Goal: Information Seeking & Learning: Learn about a topic

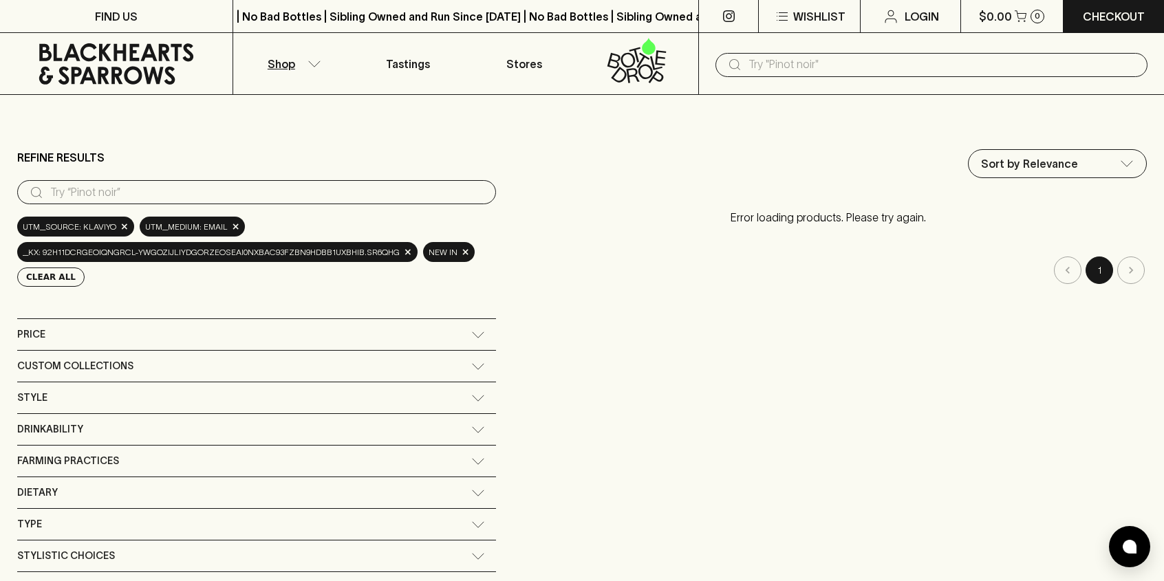
click at [470, 328] on div "Price" at bounding box center [256, 334] width 479 height 31
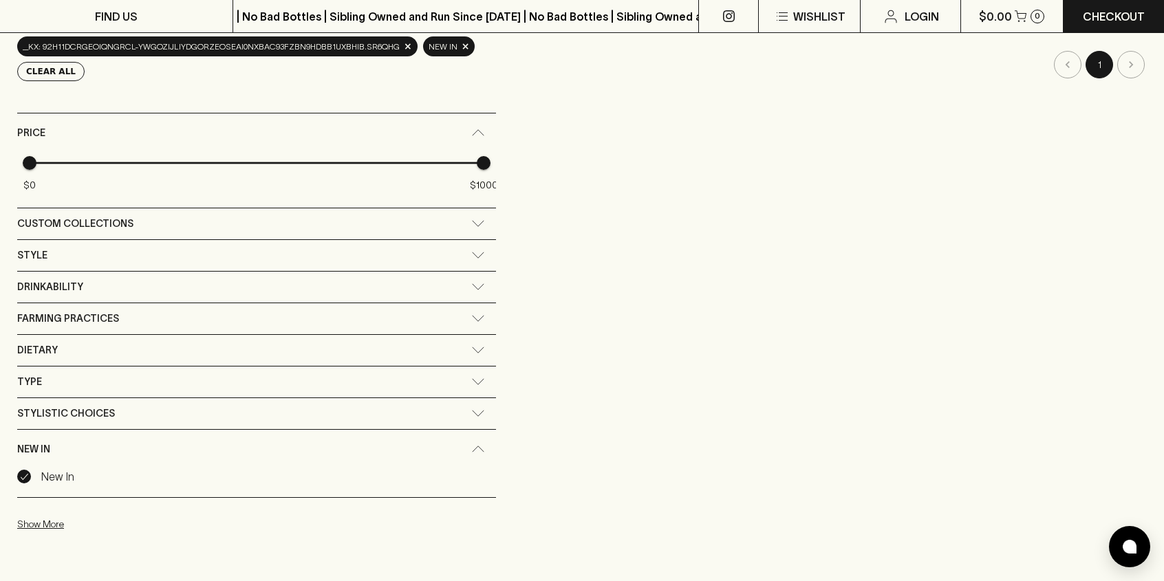
scroll to position [206, 0]
click at [473, 255] on icon at bounding box center [478, 254] width 14 height 7
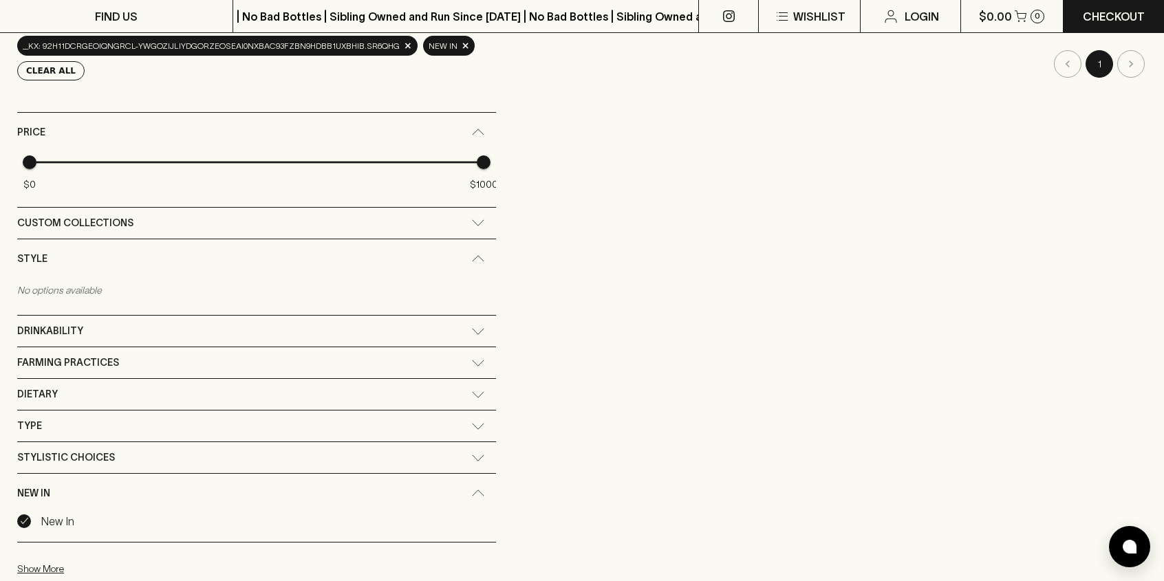
click at [477, 226] on div "Custom Collections" at bounding box center [256, 223] width 479 height 31
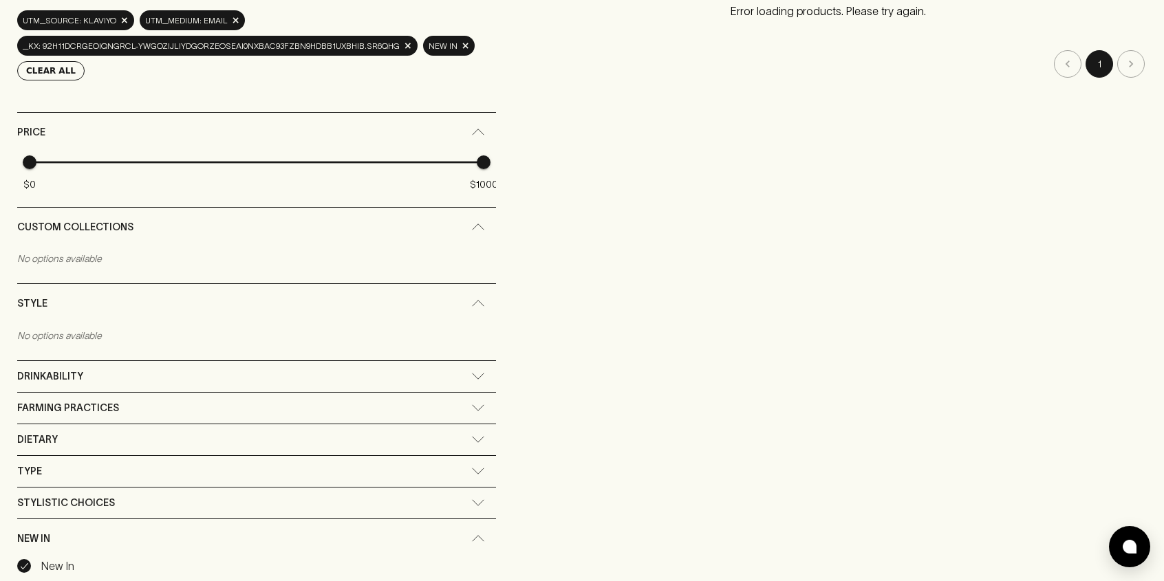
scroll to position [0, 0]
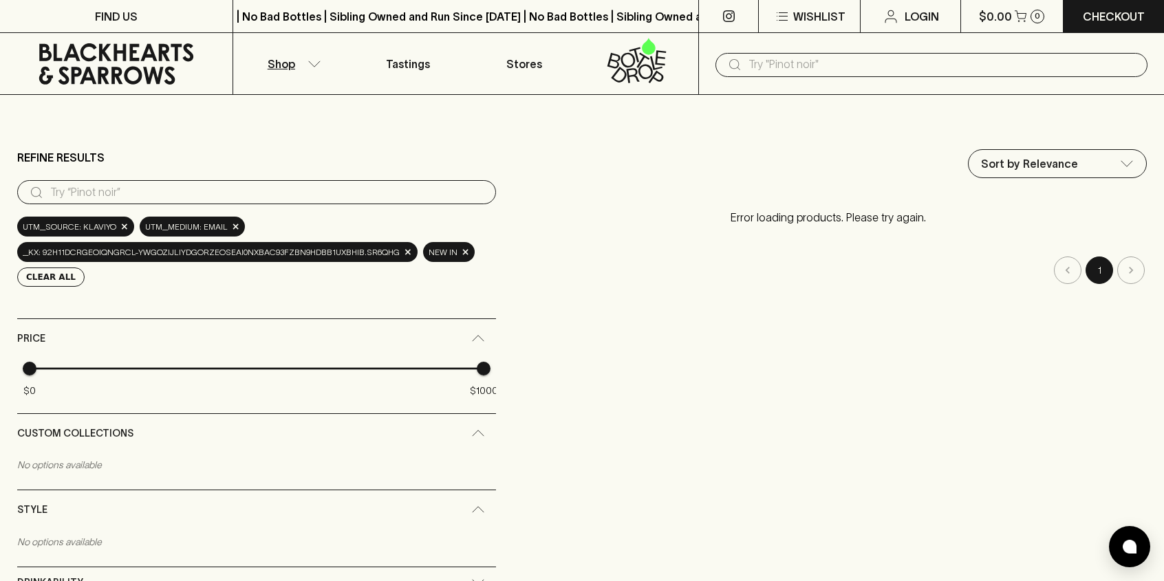
click at [311, 63] on icon "button" at bounding box center [315, 64] width 14 height 7
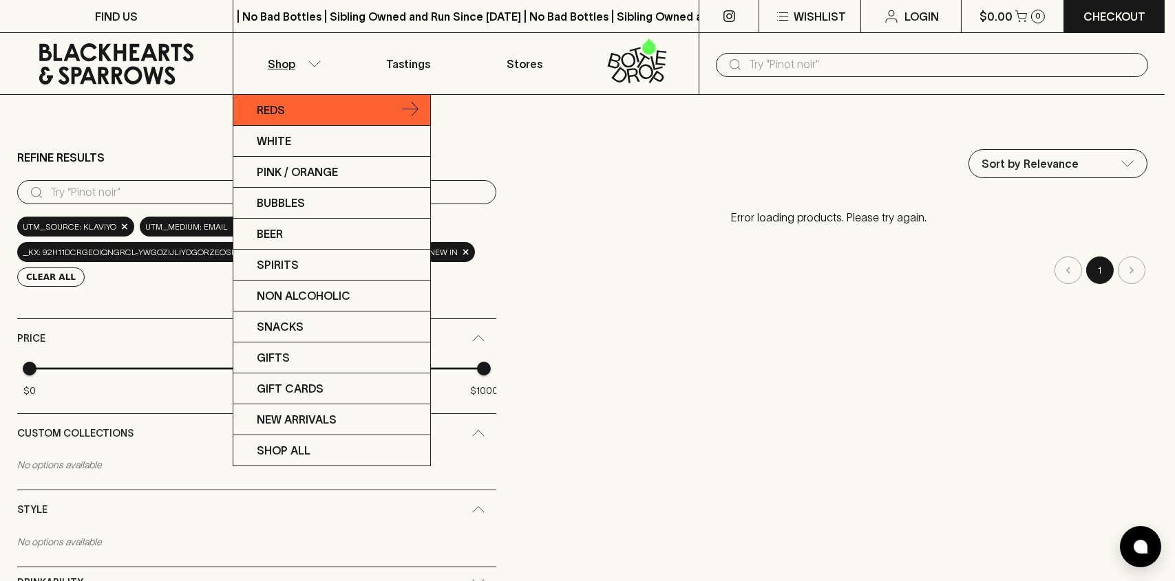
click at [268, 113] on p "Reds" at bounding box center [271, 110] width 28 height 17
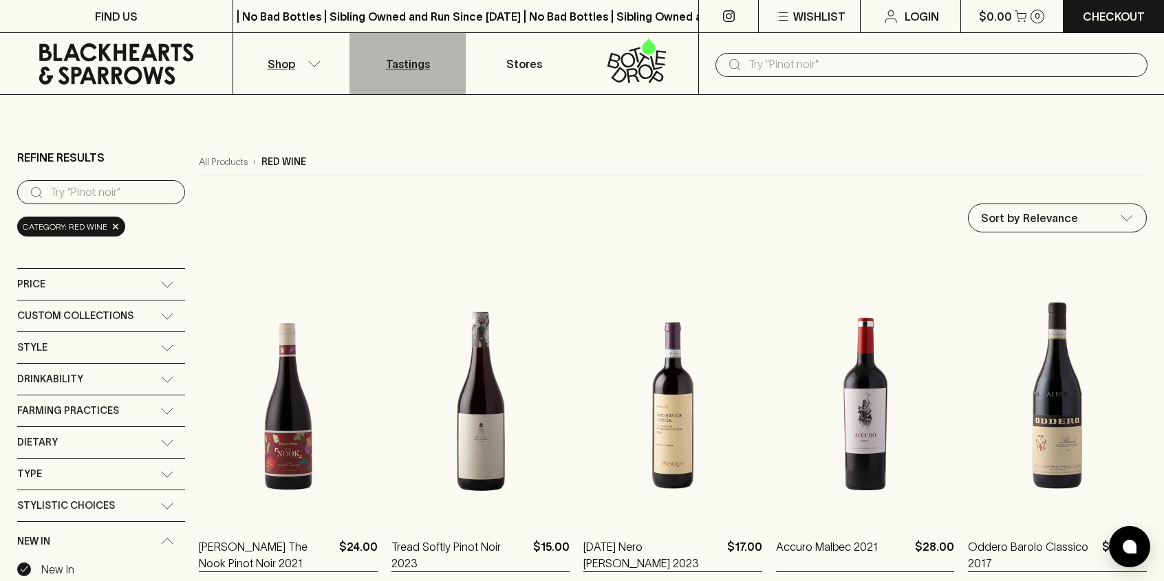
click at [404, 61] on p "Tastings" at bounding box center [408, 64] width 44 height 17
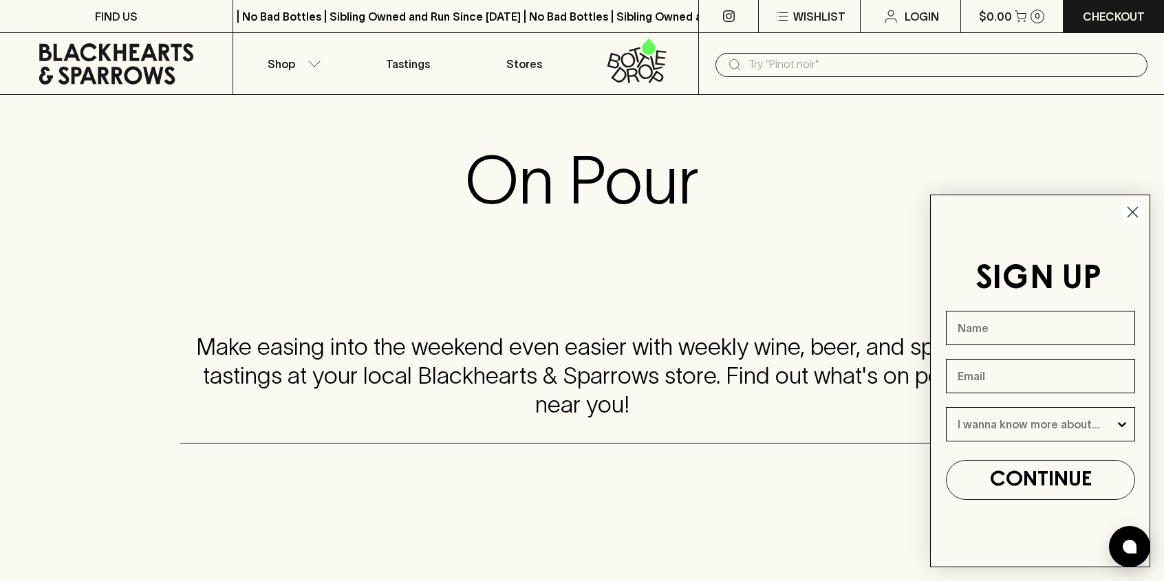
click at [1130, 209] on icon "Close dialog" at bounding box center [1133, 213] width 10 height 10
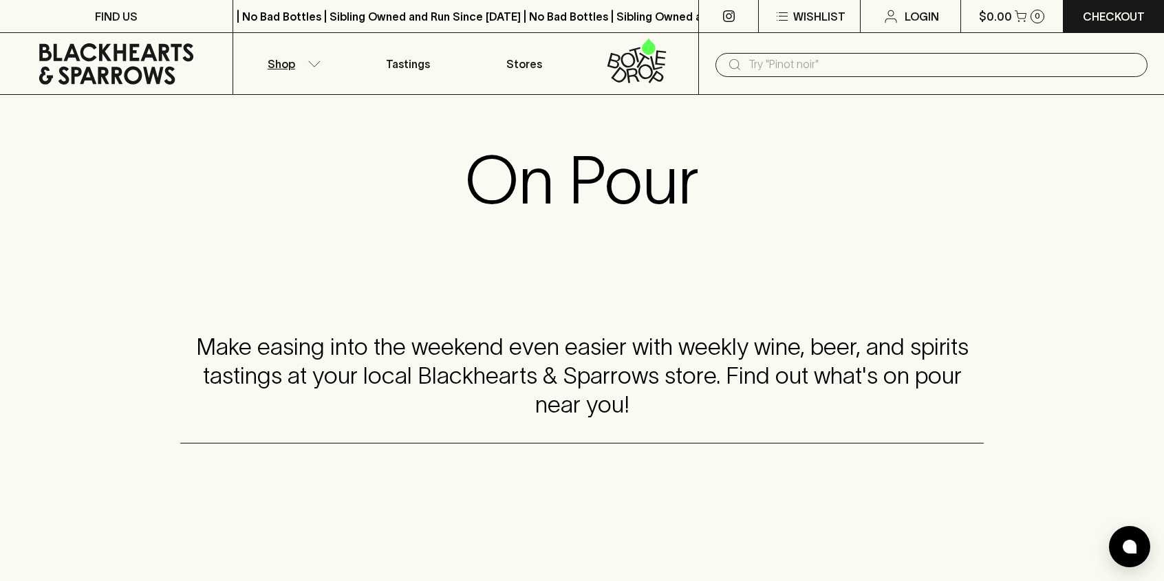
click at [313, 67] on icon "button" at bounding box center [315, 64] width 14 height 7
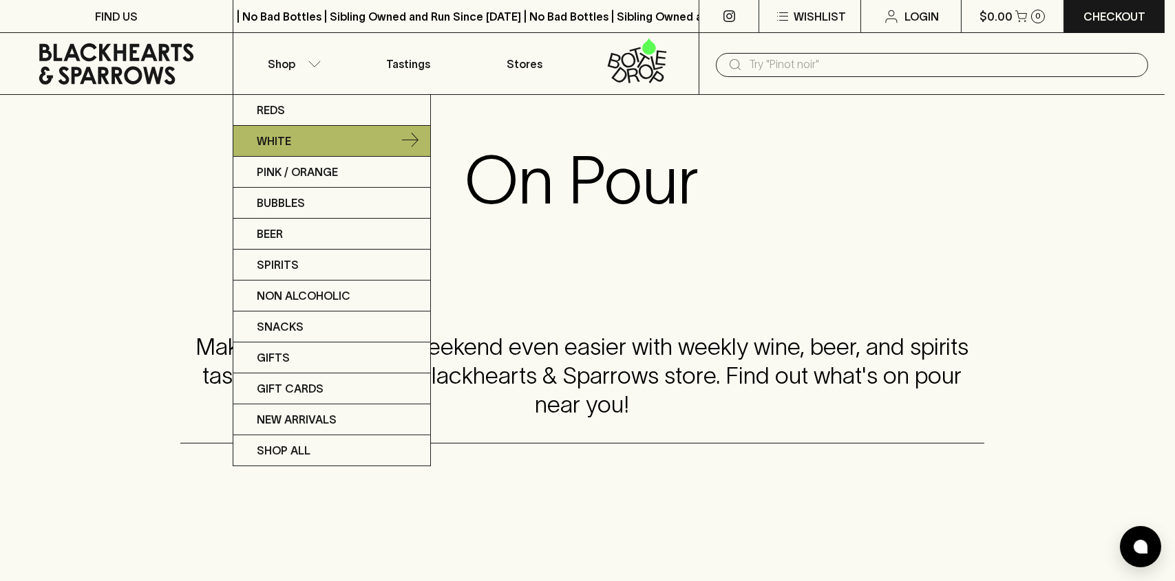
click at [277, 136] on p "White" at bounding box center [274, 141] width 34 height 17
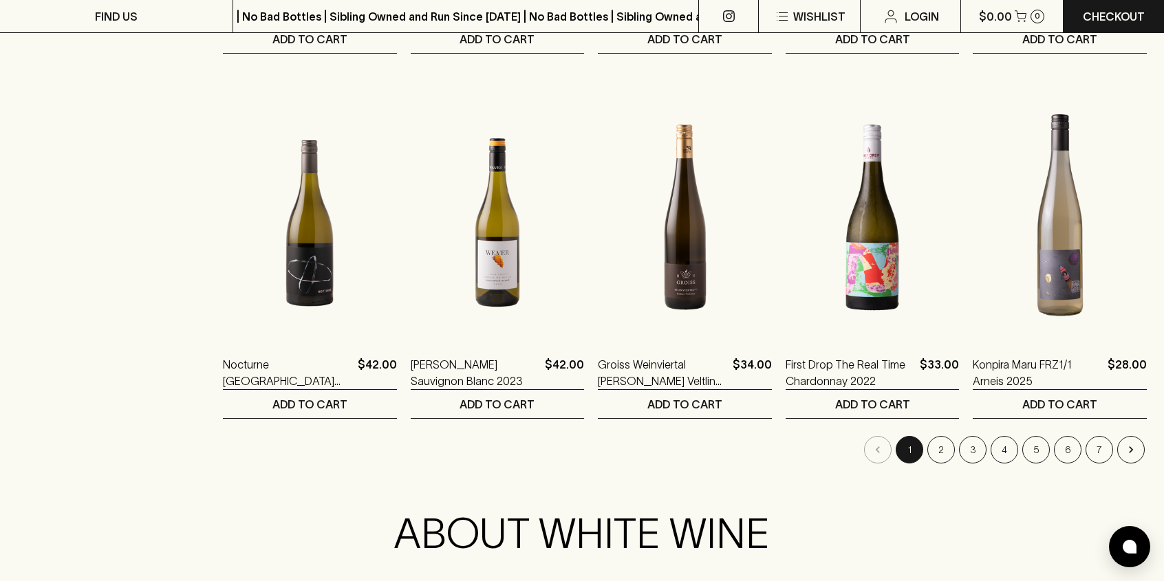
scroll to position [1265, 0]
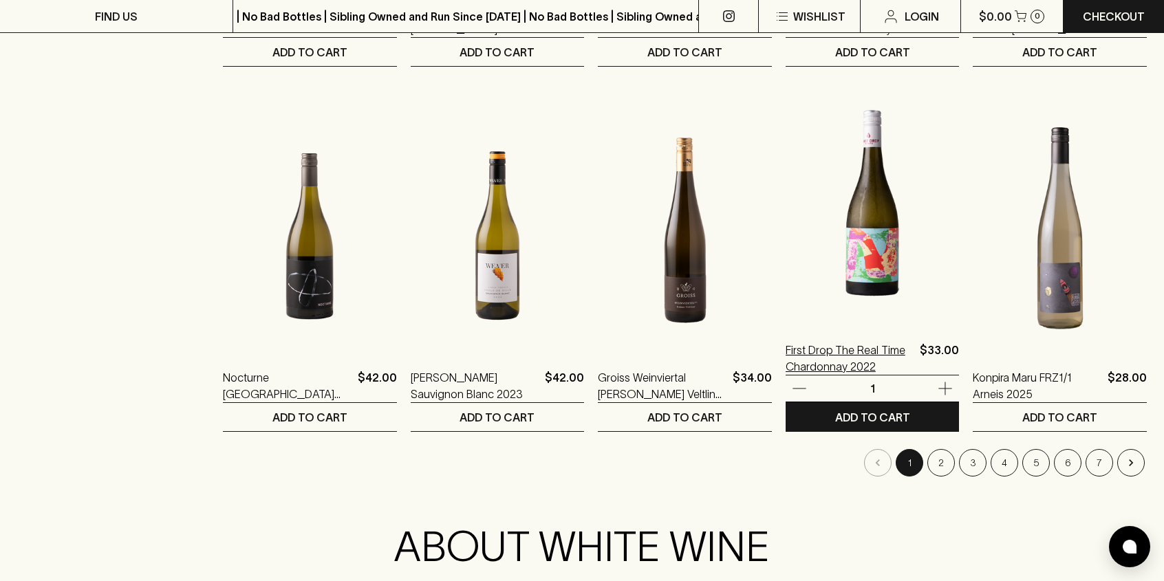
click at [820, 349] on p "First Drop The Real Time Chardonnay 2022" at bounding box center [850, 358] width 129 height 33
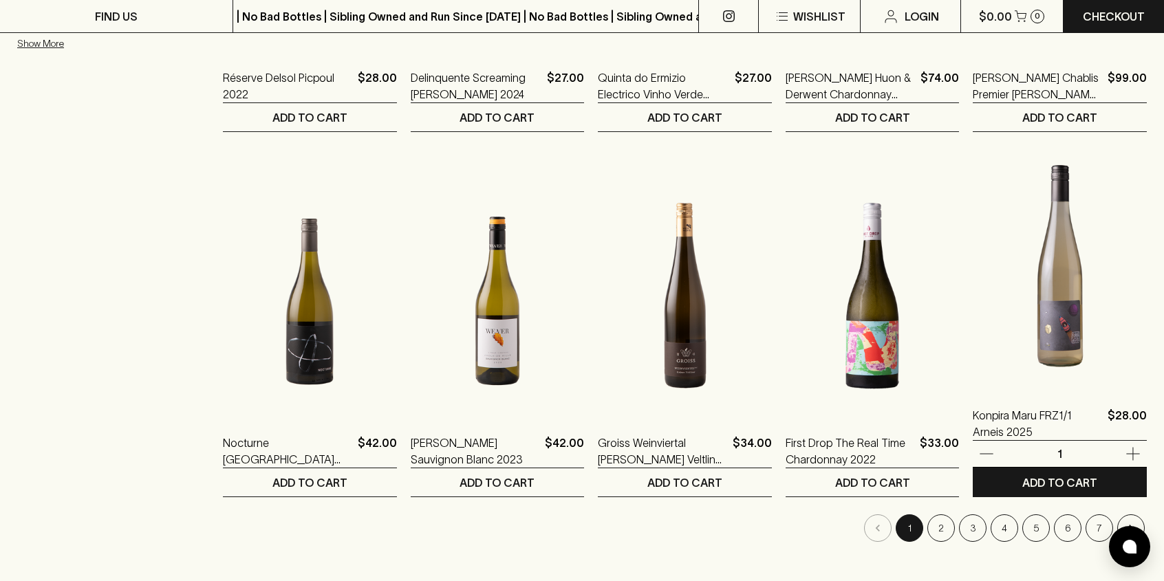
scroll to position [1239, 0]
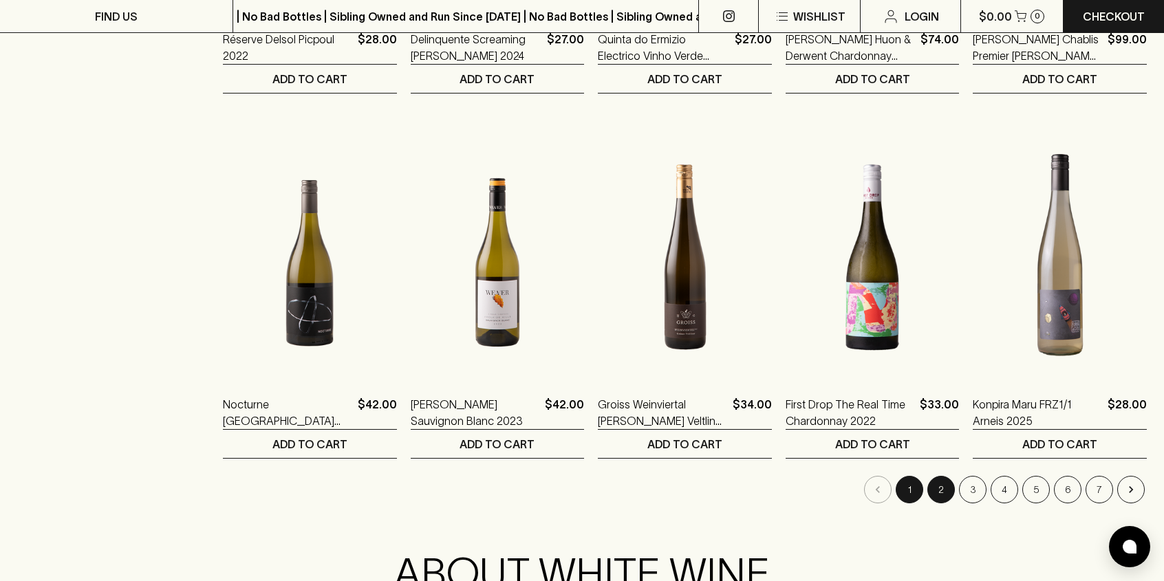
click at [945, 483] on button "2" at bounding box center [942, 490] width 28 height 28
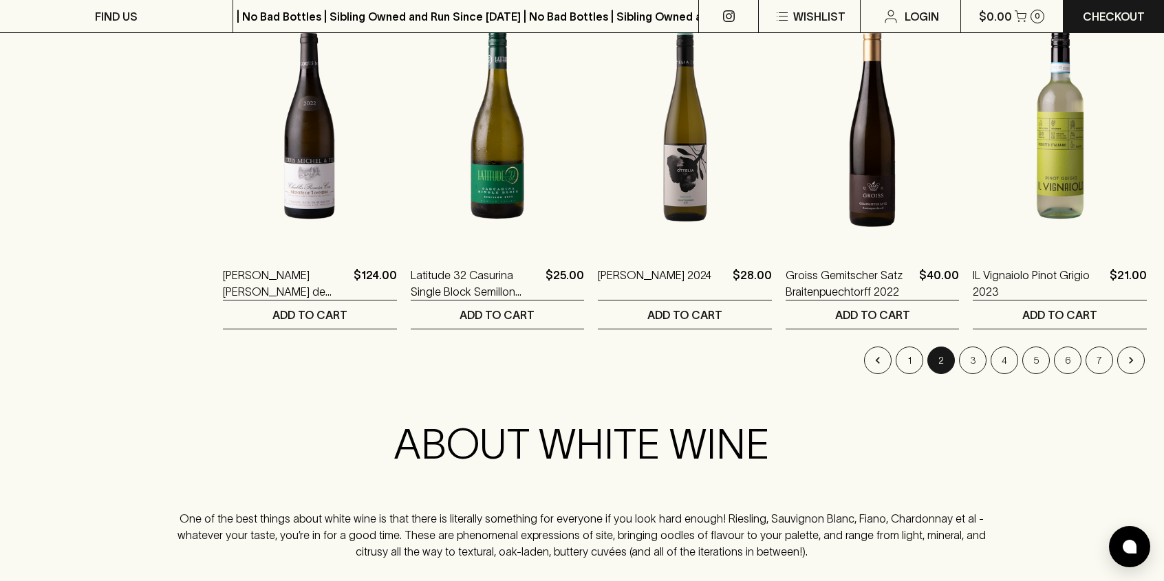
scroll to position [1376, 0]
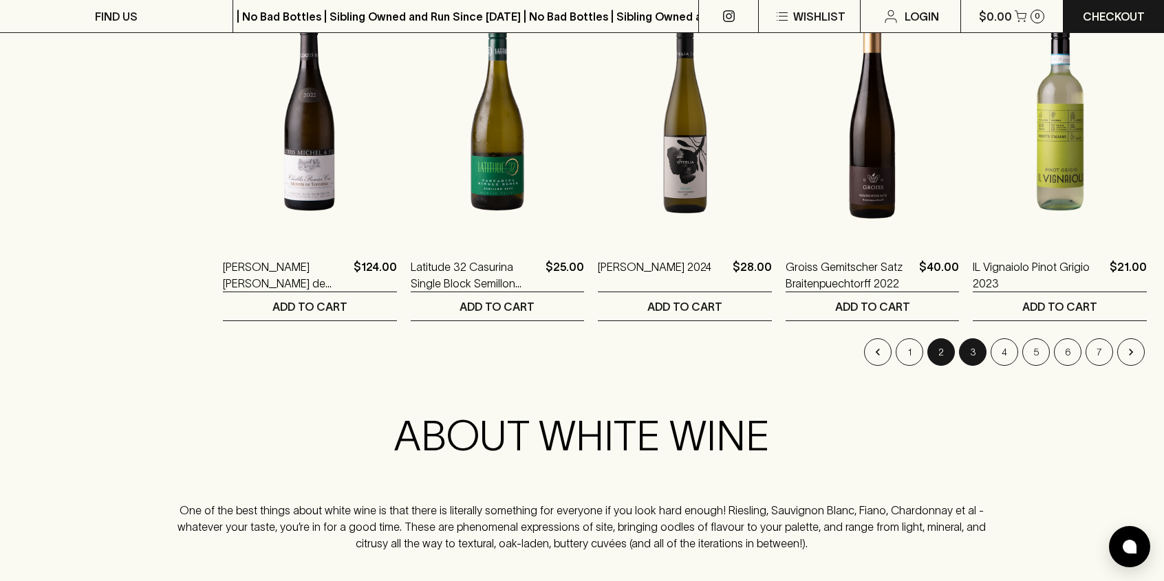
click at [976, 354] on button "3" at bounding box center [973, 353] width 28 height 28
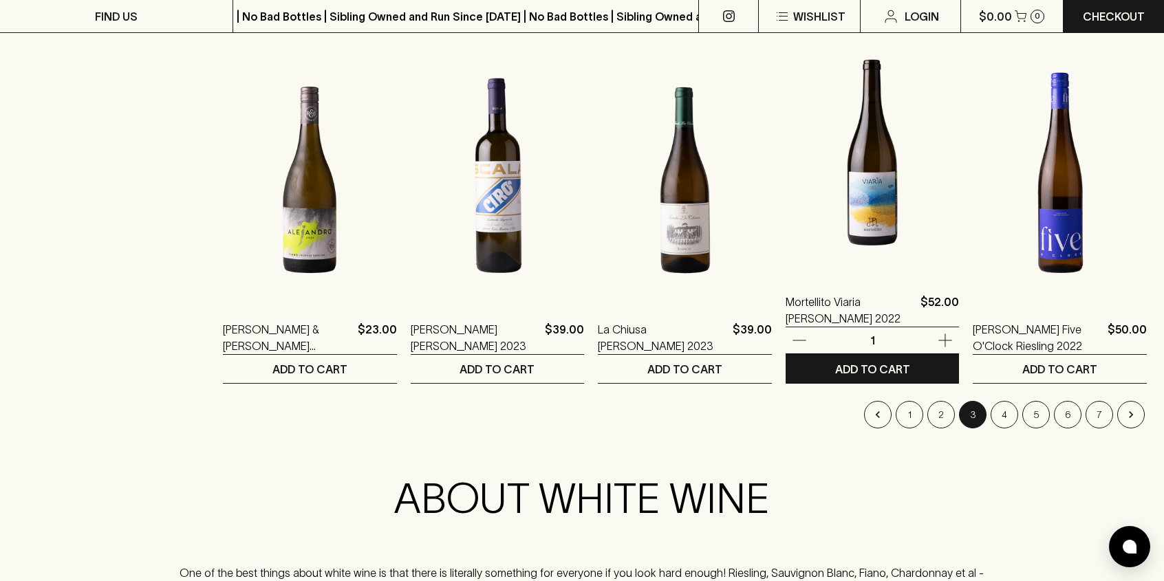
scroll to position [1376, 0]
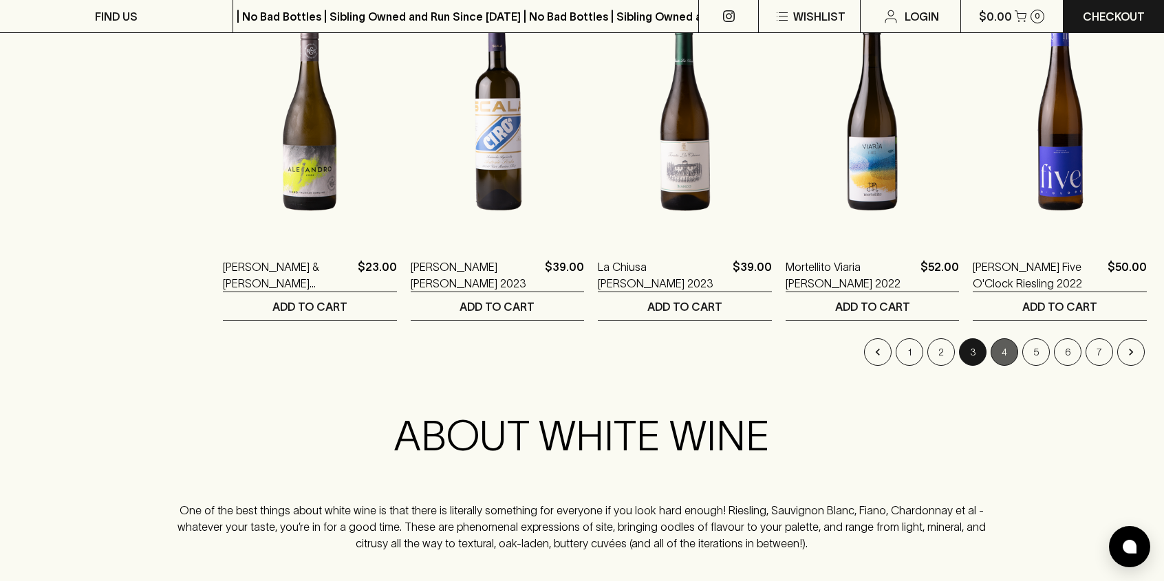
click at [1003, 352] on button "4" at bounding box center [1005, 353] width 28 height 28
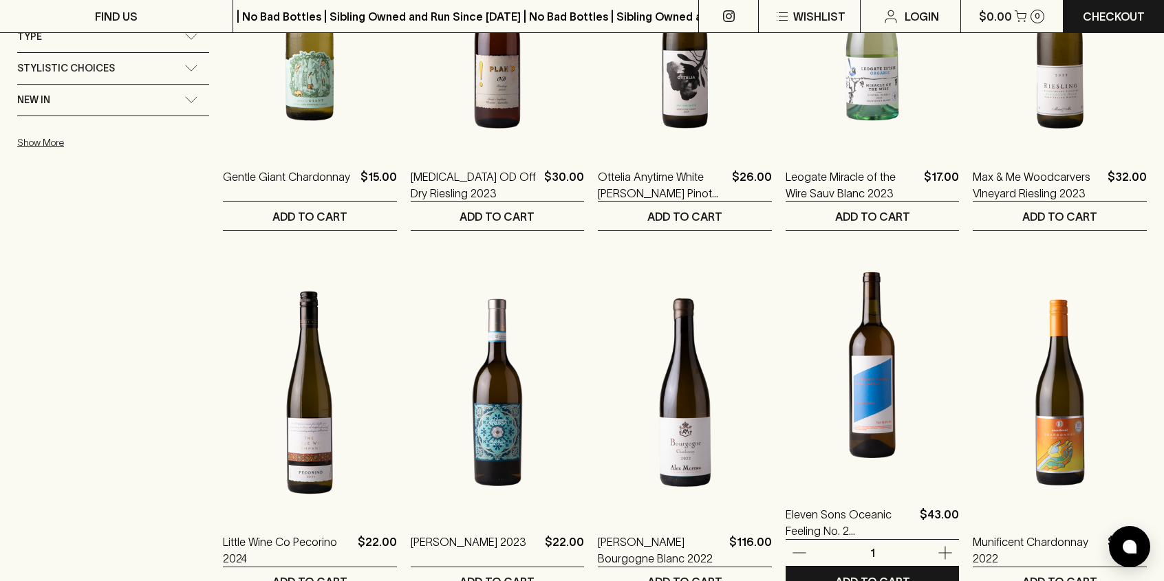
scroll to position [1170, 0]
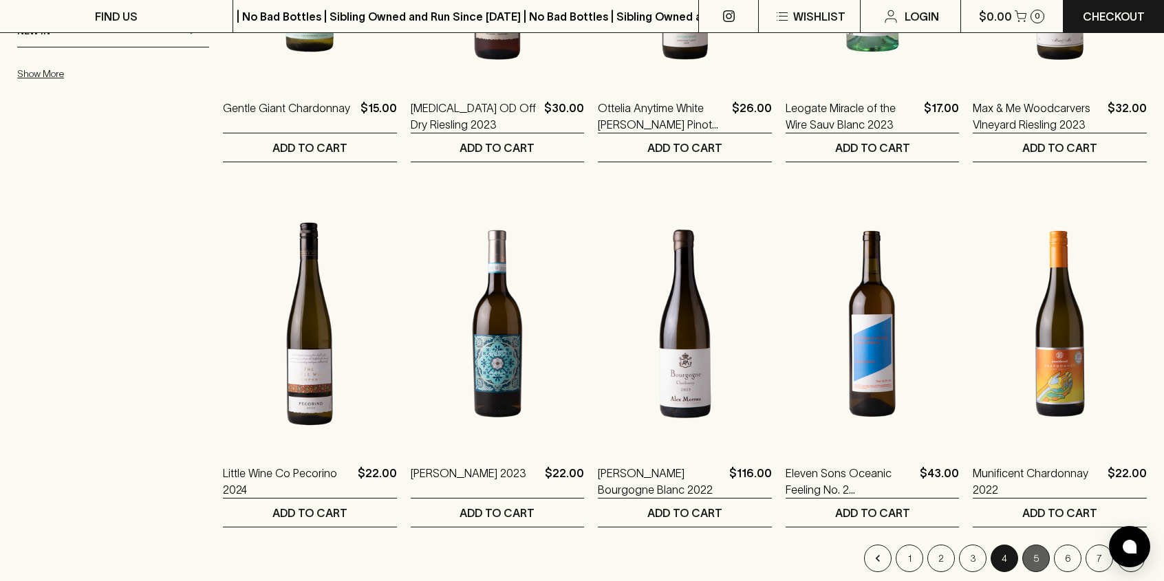
click at [1031, 559] on button "5" at bounding box center [1036, 559] width 28 height 28
